Goal: Check status: Check status

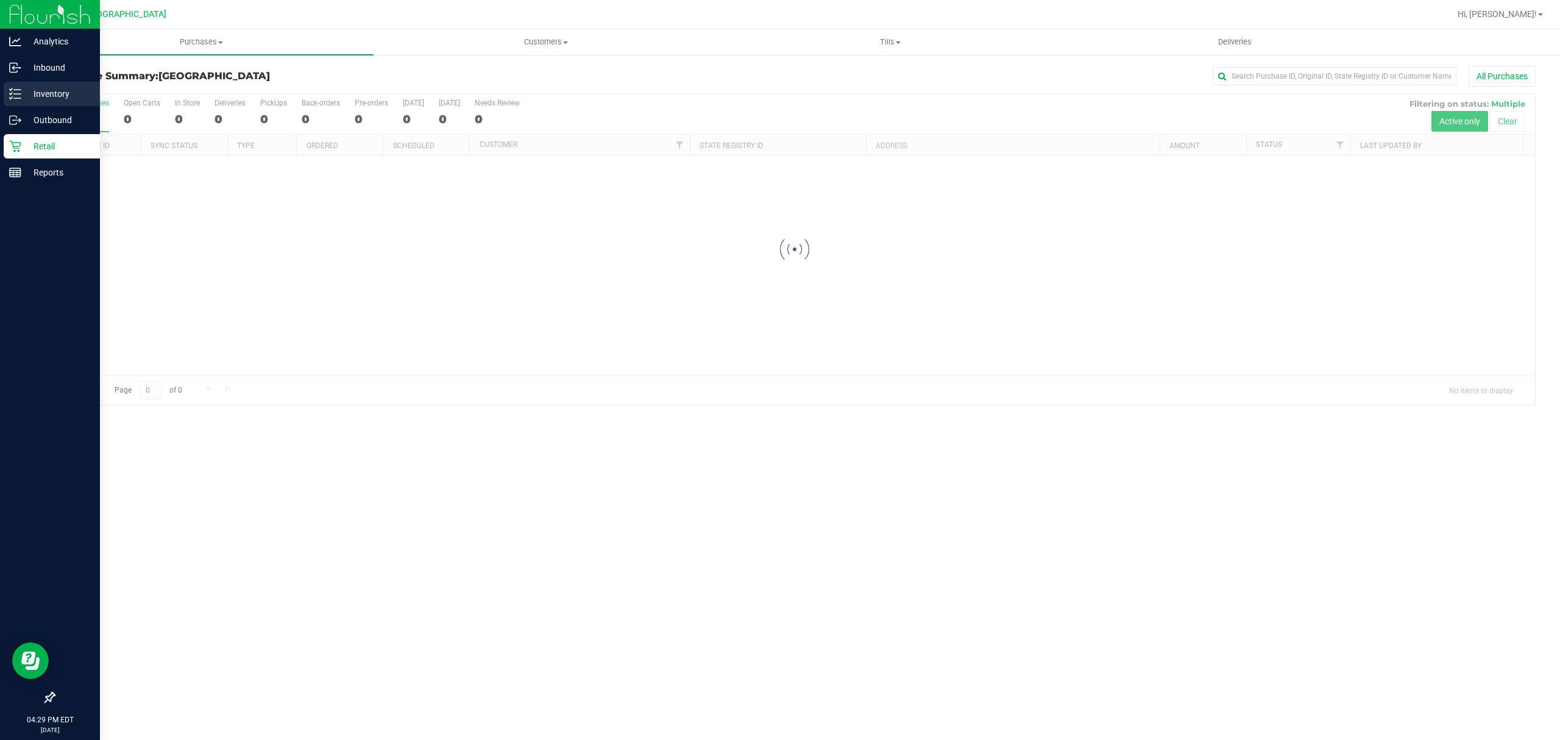
click at [7, 105] on div "Inventory" at bounding box center [52, 94] width 96 height 24
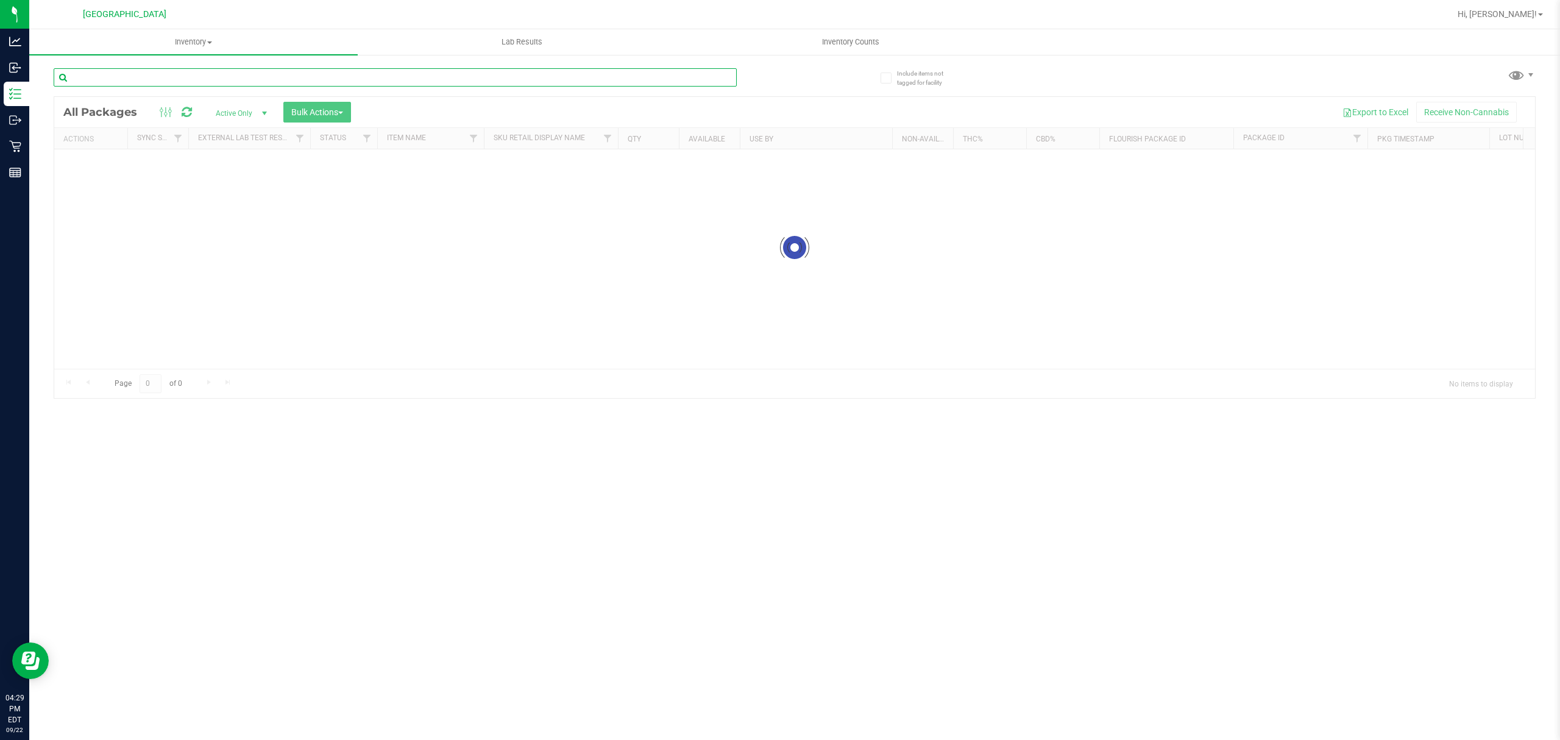
click at [127, 73] on div "Inventory All packages All inventory Waste log Create inventory Lab Results Inv…" at bounding box center [794, 384] width 1531 height 710
type input "SN250728DC1-0804"
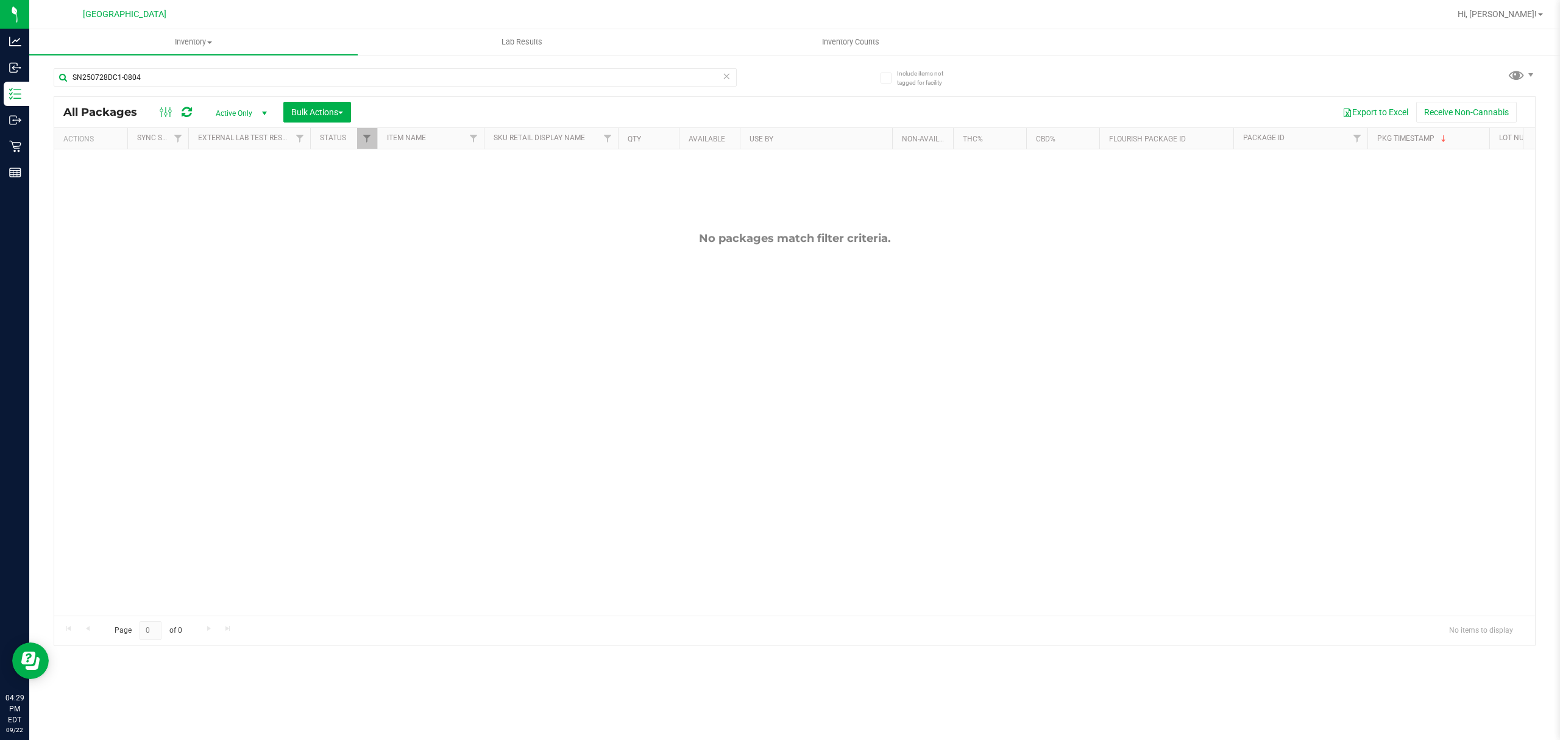
click at [238, 112] on span "Active Only" at bounding box center [238, 113] width 67 height 17
click at [244, 291] on div "No packages match filter criteria." at bounding box center [794, 423] width 1481 height 548
